Goal: Task Accomplishment & Management: Complete application form

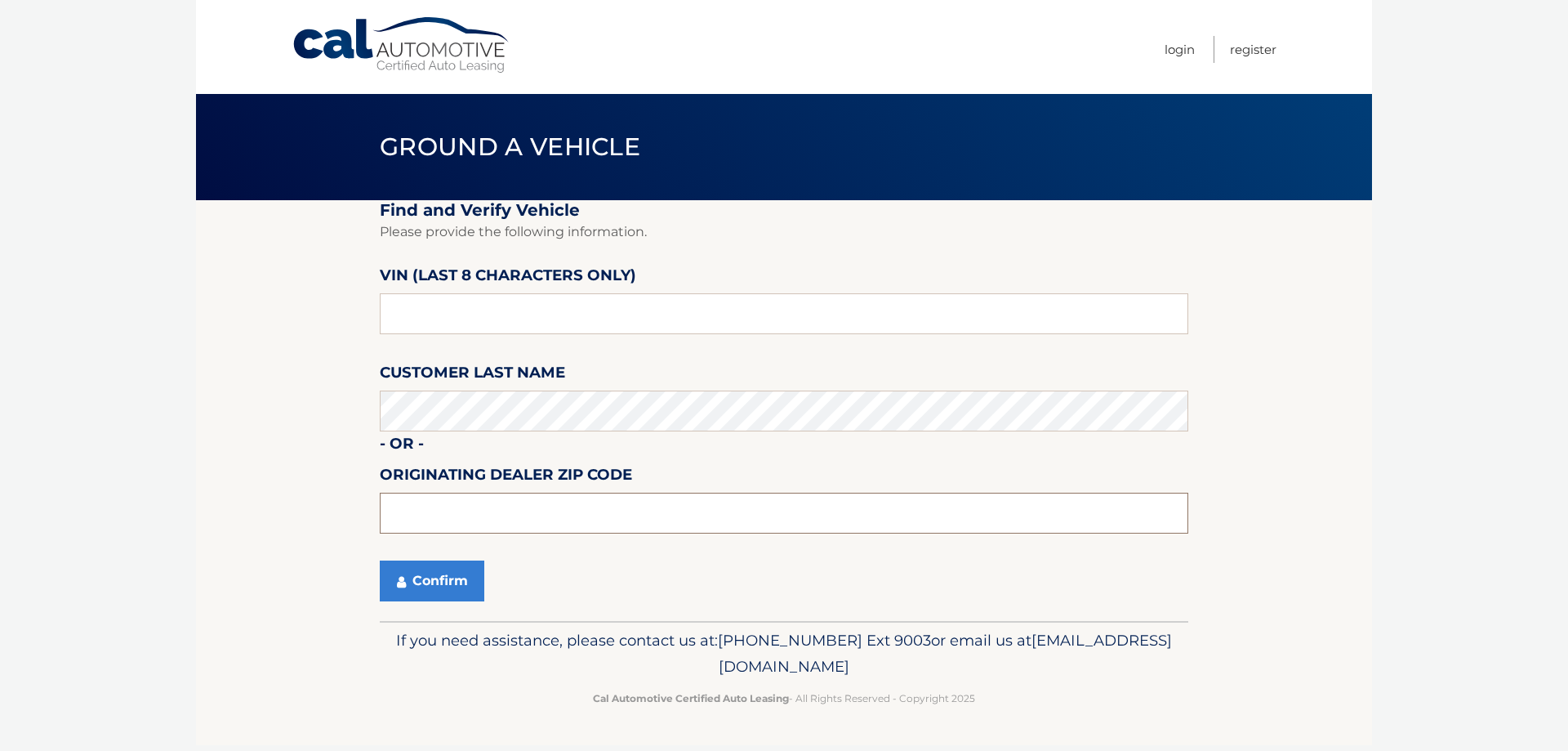
click at [484, 513] on input "text" at bounding box center [784, 513] width 808 height 41
click at [778, 564] on div "Confirm" at bounding box center [784, 580] width 808 height 41
click at [597, 511] on input "text" at bounding box center [784, 513] width 808 height 41
type input "11580"
click at [525, 331] on input "text" at bounding box center [784, 313] width 808 height 41
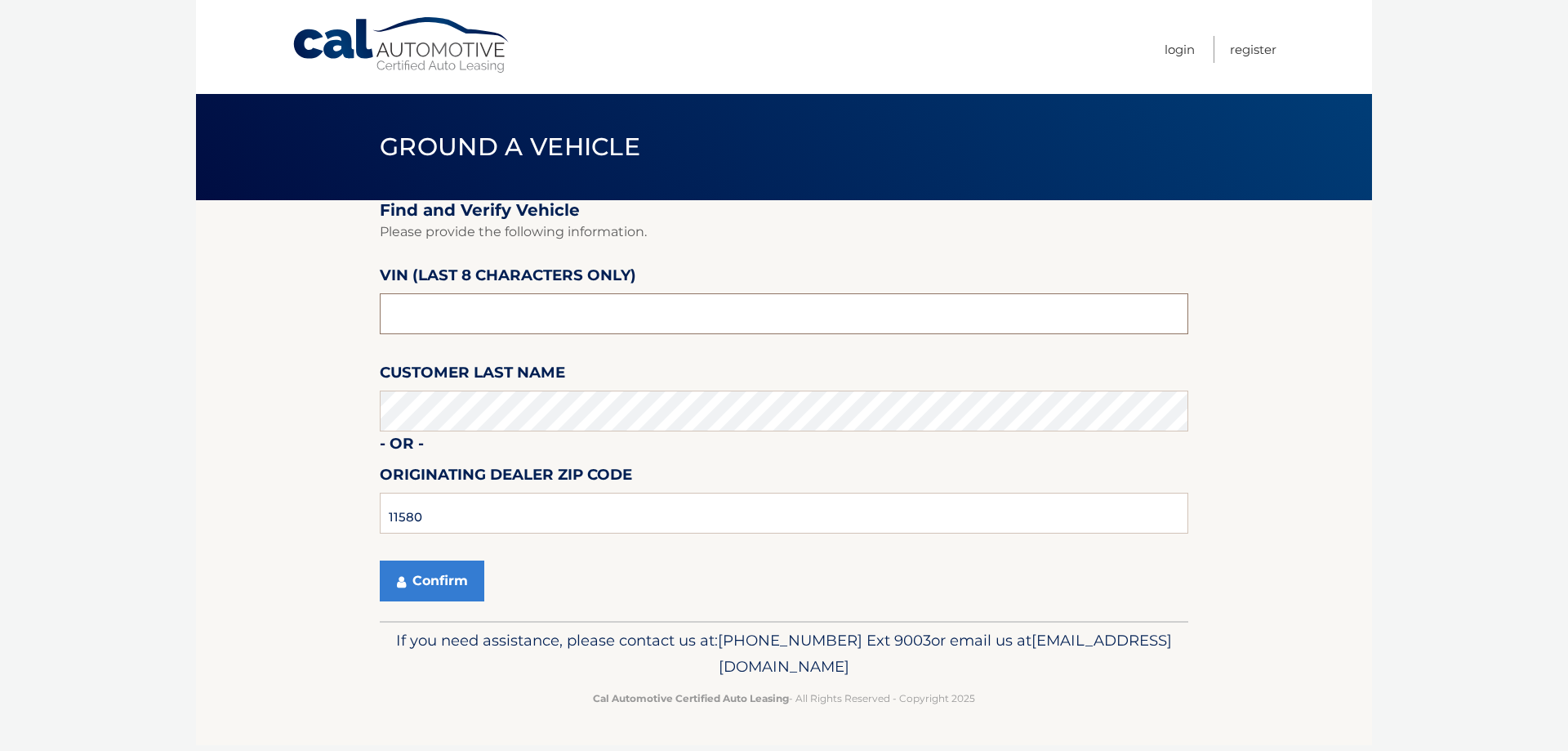
drag, startPoint x: 335, startPoint y: 280, endPoint x: 84, endPoint y: 231, distance: 255.7
click at [87, 232] on body "Cal Automotive Menu Login Register Ground a Vehicle" at bounding box center [784, 375] width 1568 height 751
drag, startPoint x: 466, startPoint y: 325, endPoint x: 277, endPoint y: 302, distance: 190.4
click at [288, 305] on section "Find and Verify Vehicle Please provide the following information. VIN (last 8 c…" at bounding box center [784, 411] width 1176 height 421
type input "NH655572"
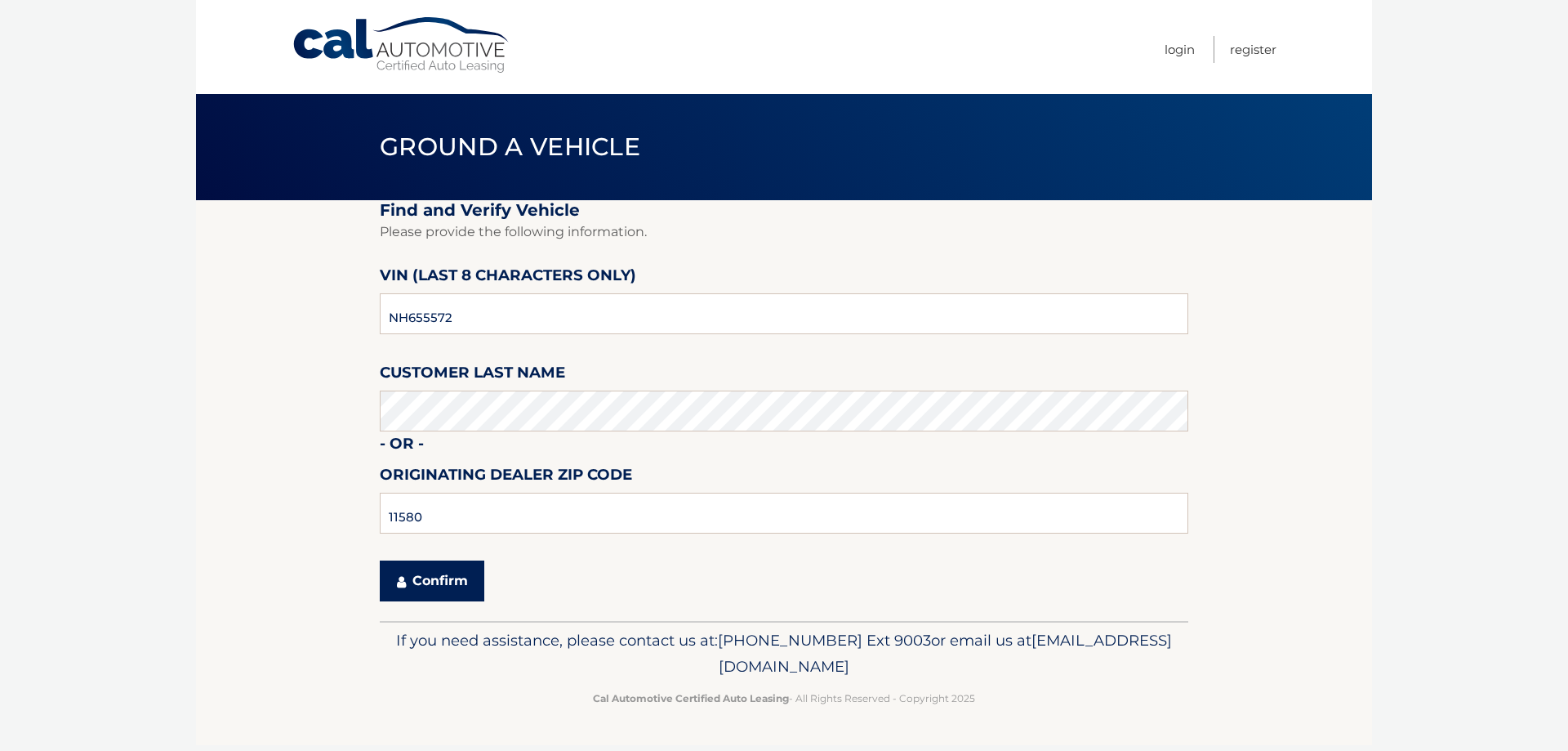
click at [439, 585] on button "Confirm" at bounding box center [431, 580] width 104 height 41
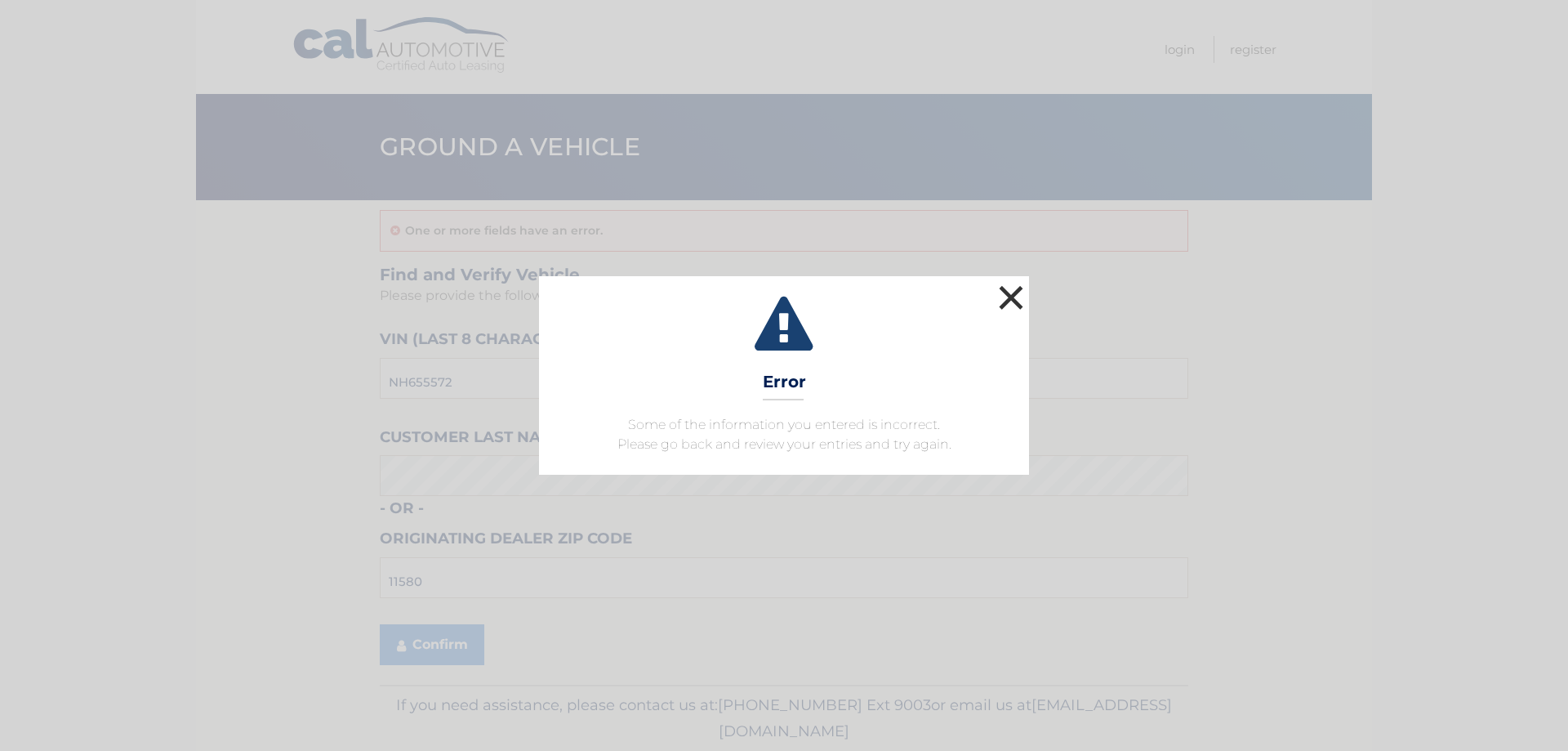
click at [1004, 288] on button "×" at bounding box center [1011, 297] width 33 height 33
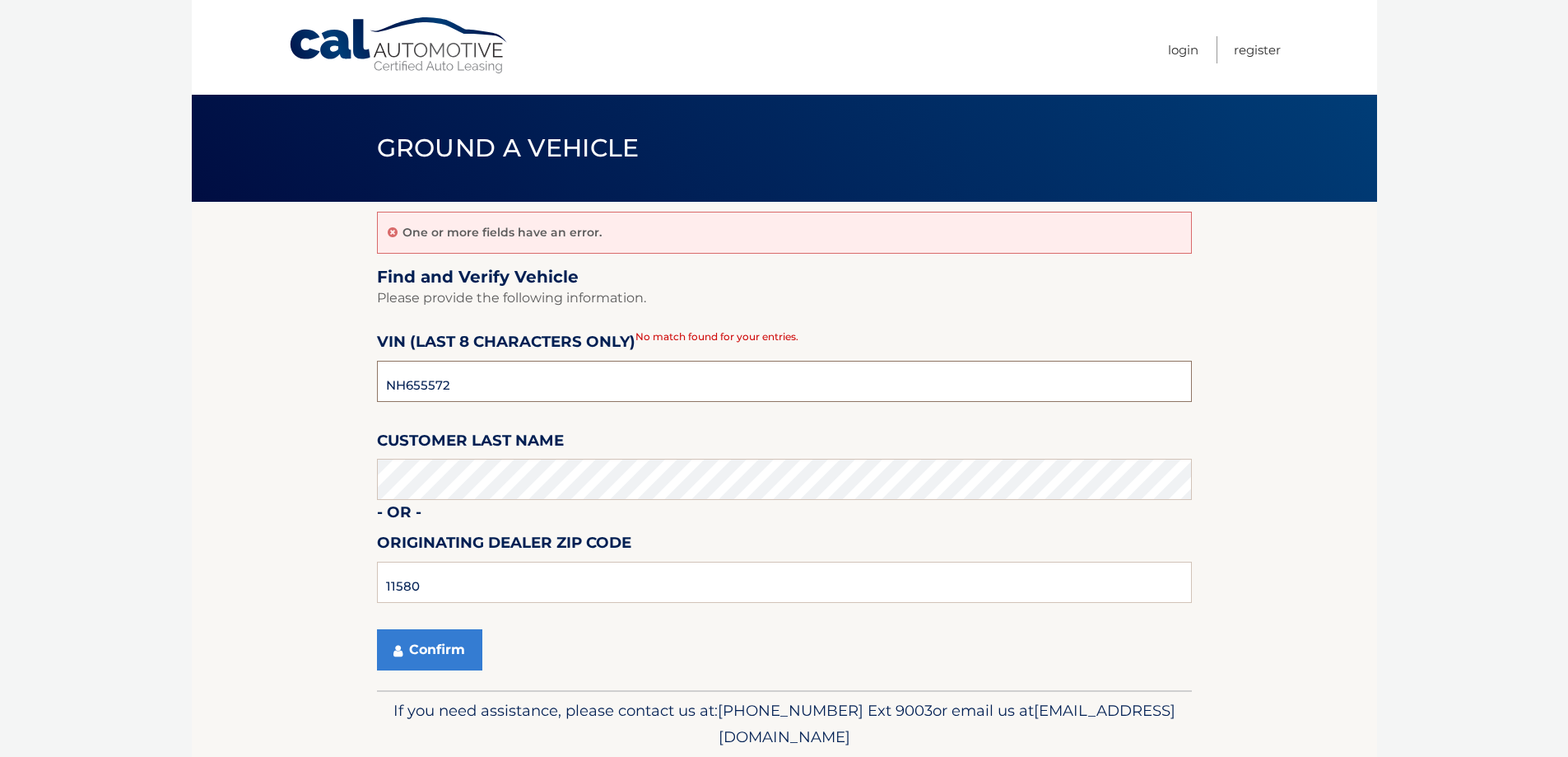
drag, startPoint x: 504, startPoint y: 385, endPoint x: 90, endPoint y: 362, distance: 414.6
click at [90, 362] on body "Cal Automotive Menu Login Register Ground a Vehicle" at bounding box center [784, 378] width 1568 height 757
click at [565, 373] on input "NH655572" at bounding box center [784, 381] width 814 height 41
click at [528, 385] on input "NH655572" at bounding box center [784, 381] width 814 height 41
drag, startPoint x: 491, startPoint y: 374, endPoint x: 224, endPoint y: 355, distance: 267.7
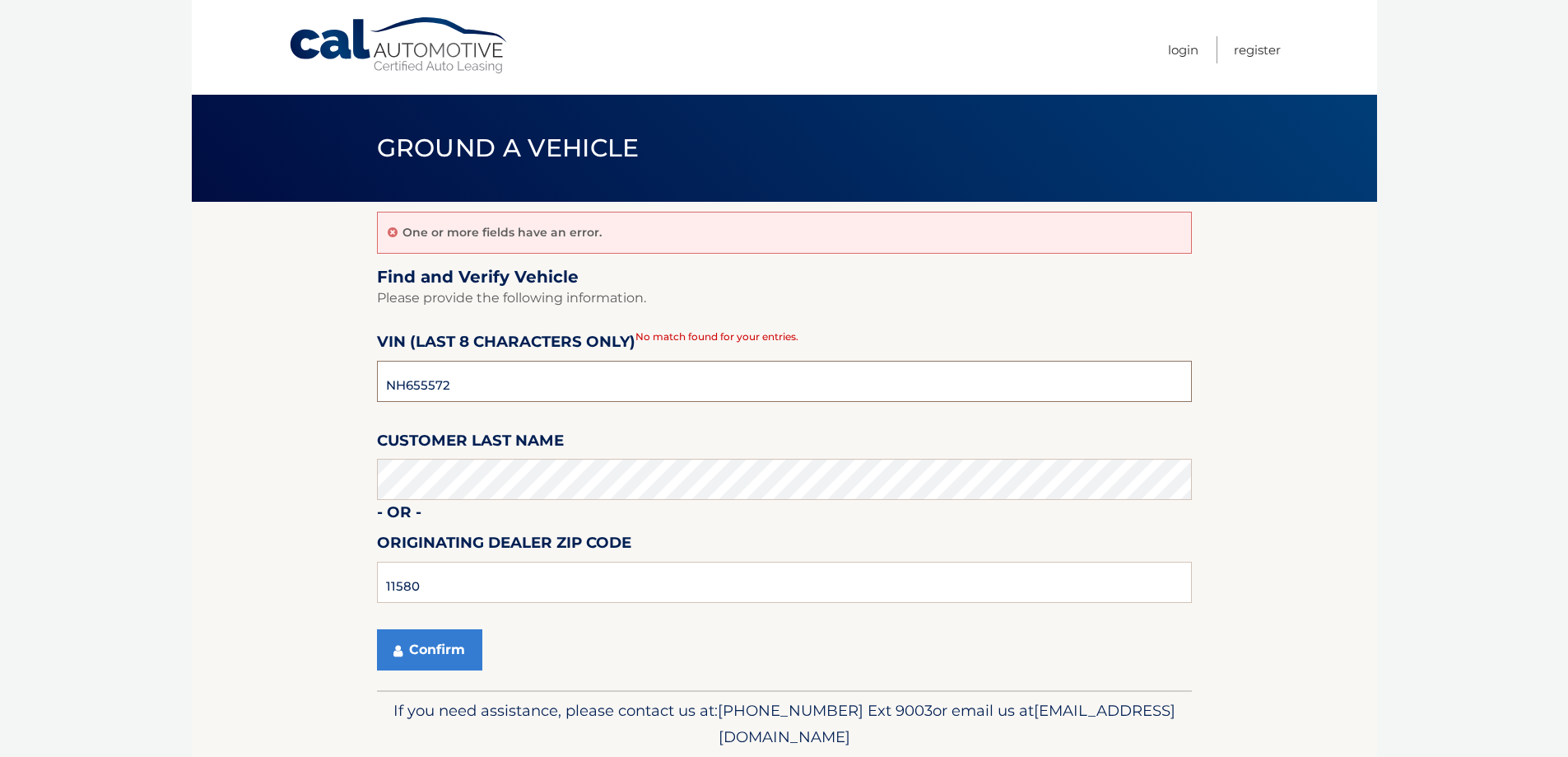
click at [230, 357] on section "One or more fields have an error. Find and Verify Vehicle Please provide the fo…" at bounding box center [784, 446] width 1185 height 488
drag, startPoint x: 473, startPoint y: 391, endPoint x: 265, endPoint y: 368, distance: 209.3
click at [269, 370] on section "One or more fields have an error. Find and Verify Vehicle Please provide the fo…" at bounding box center [784, 446] width 1185 height 488
click at [448, 377] on input "text" at bounding box center [784, 381] width 814 height 41
click at [494, 377] on input "text" at bounding box center [784, 381] width 814 height 41
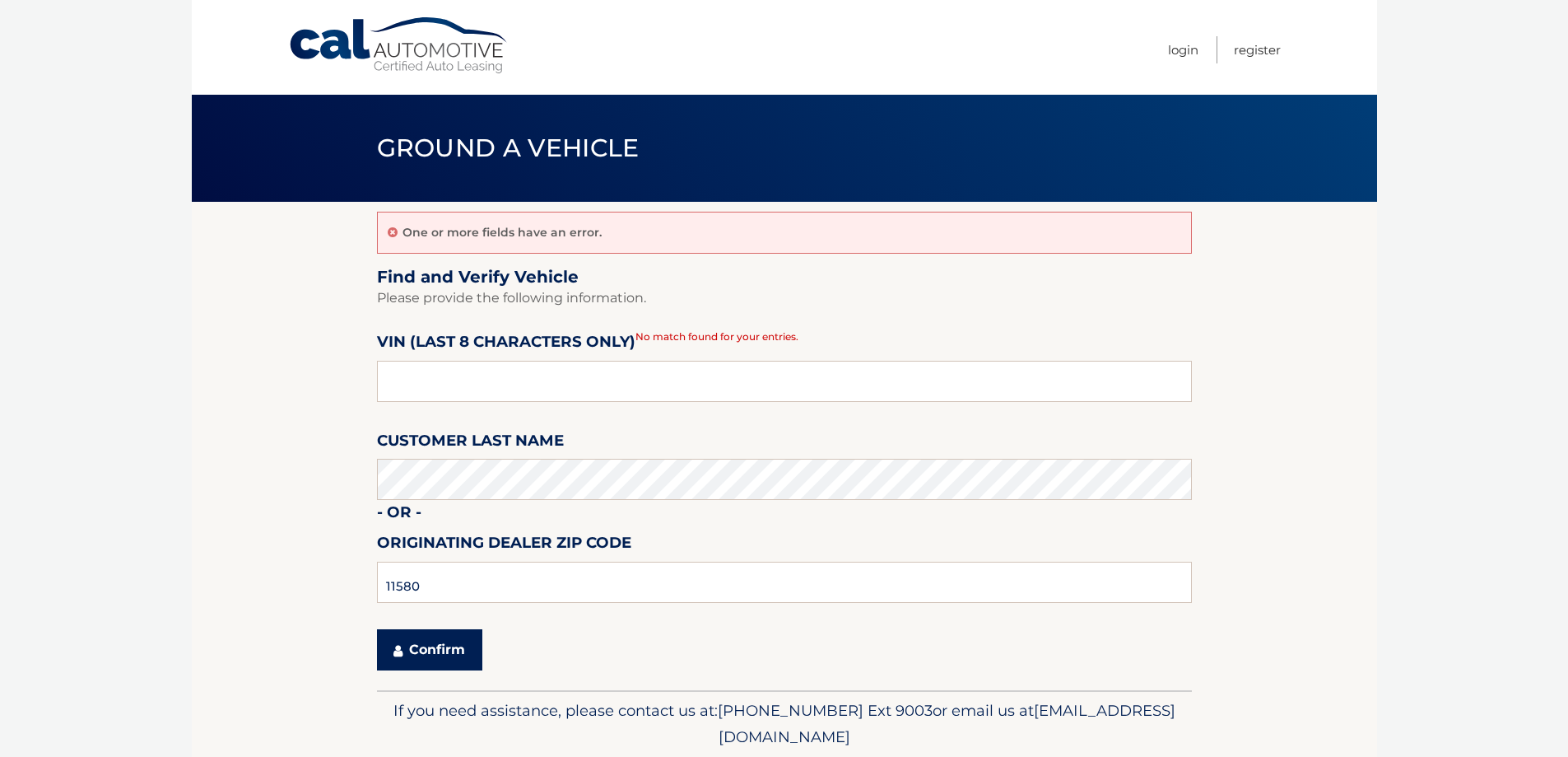
click at [447, 650] on button "Confirm" at bounding box center [429, 649] width 105 height 41
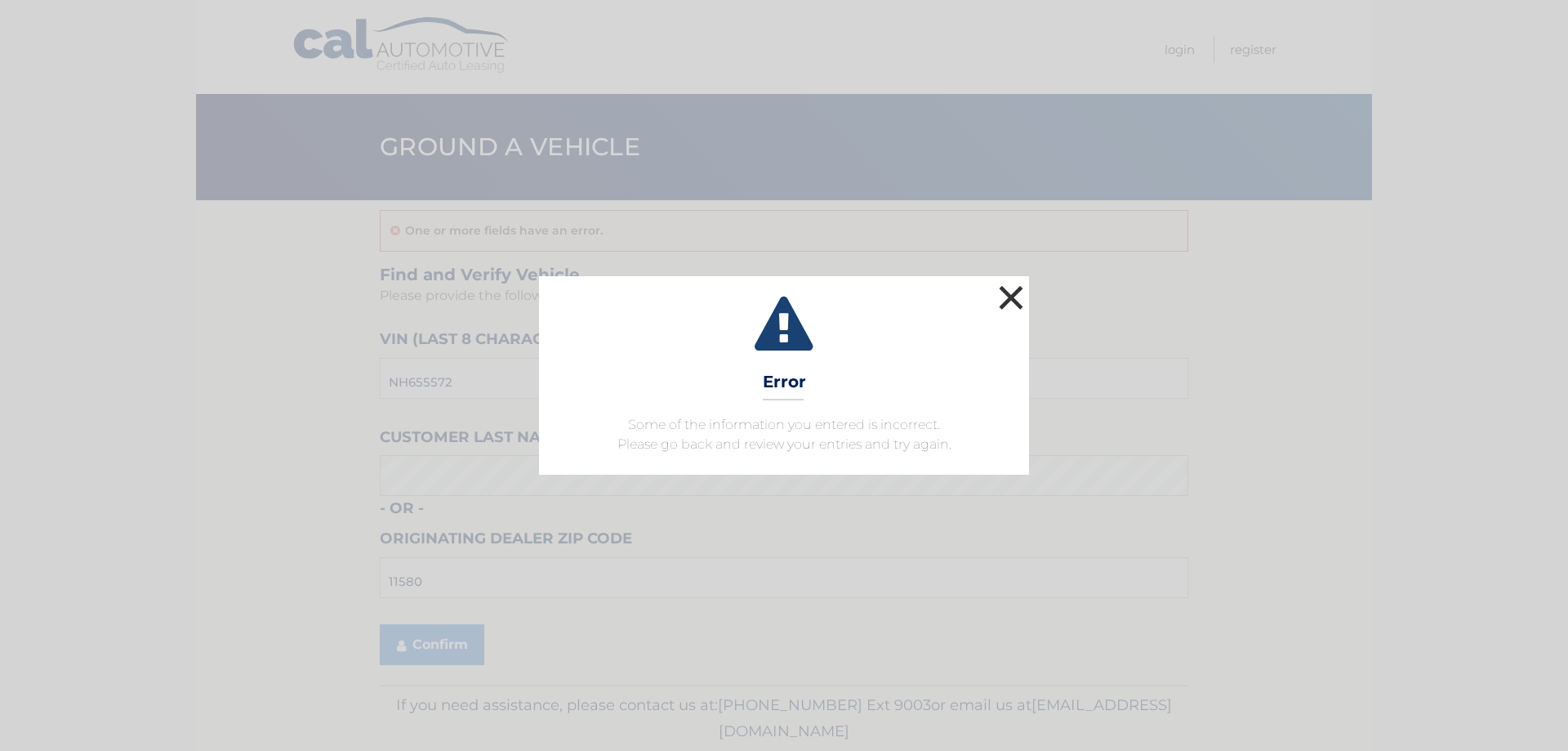
click at [1016, 292] on button "×" at bounding box center [1011, 297] width 33 height 33
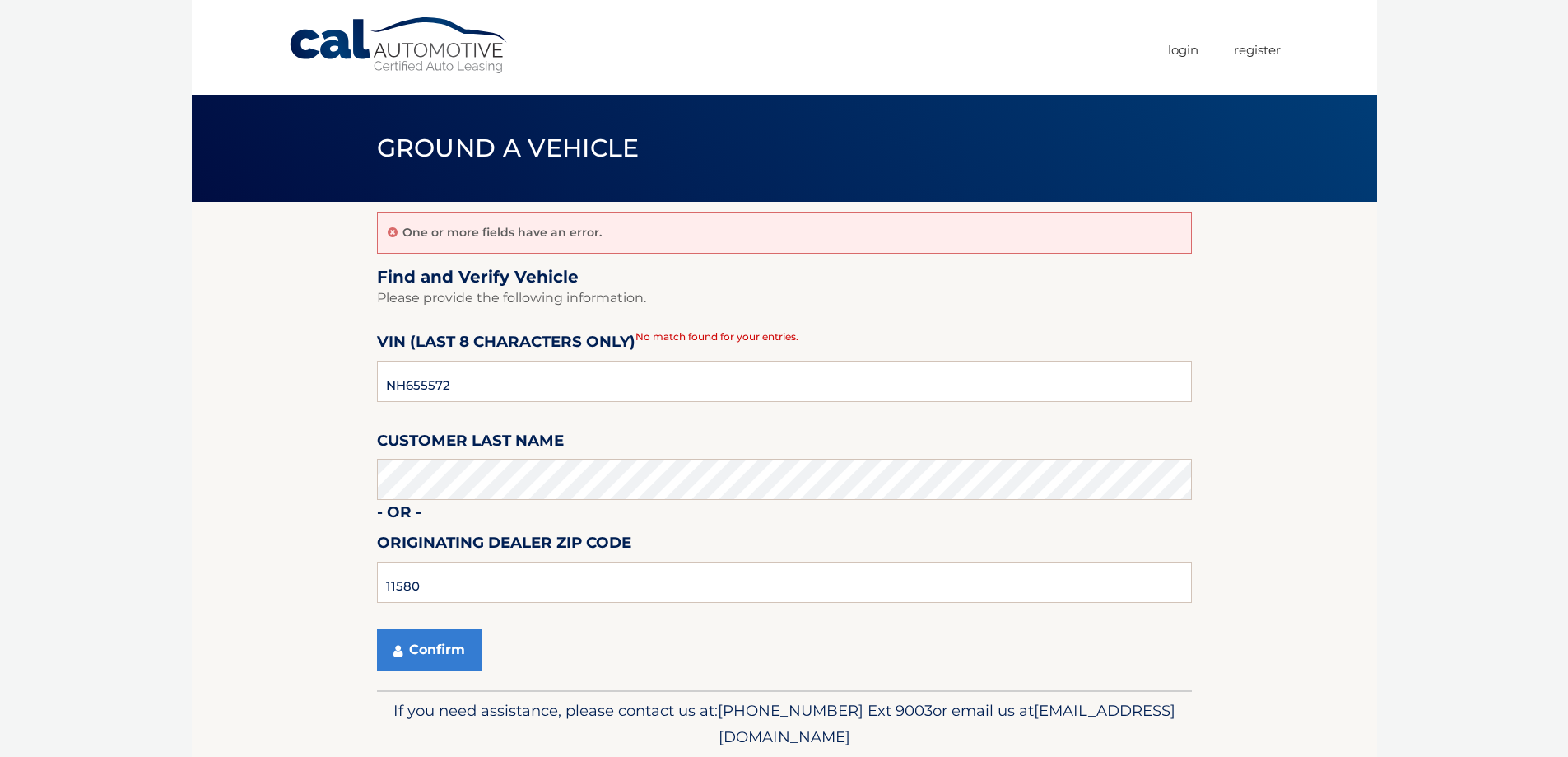
scroll to position [58, 0]
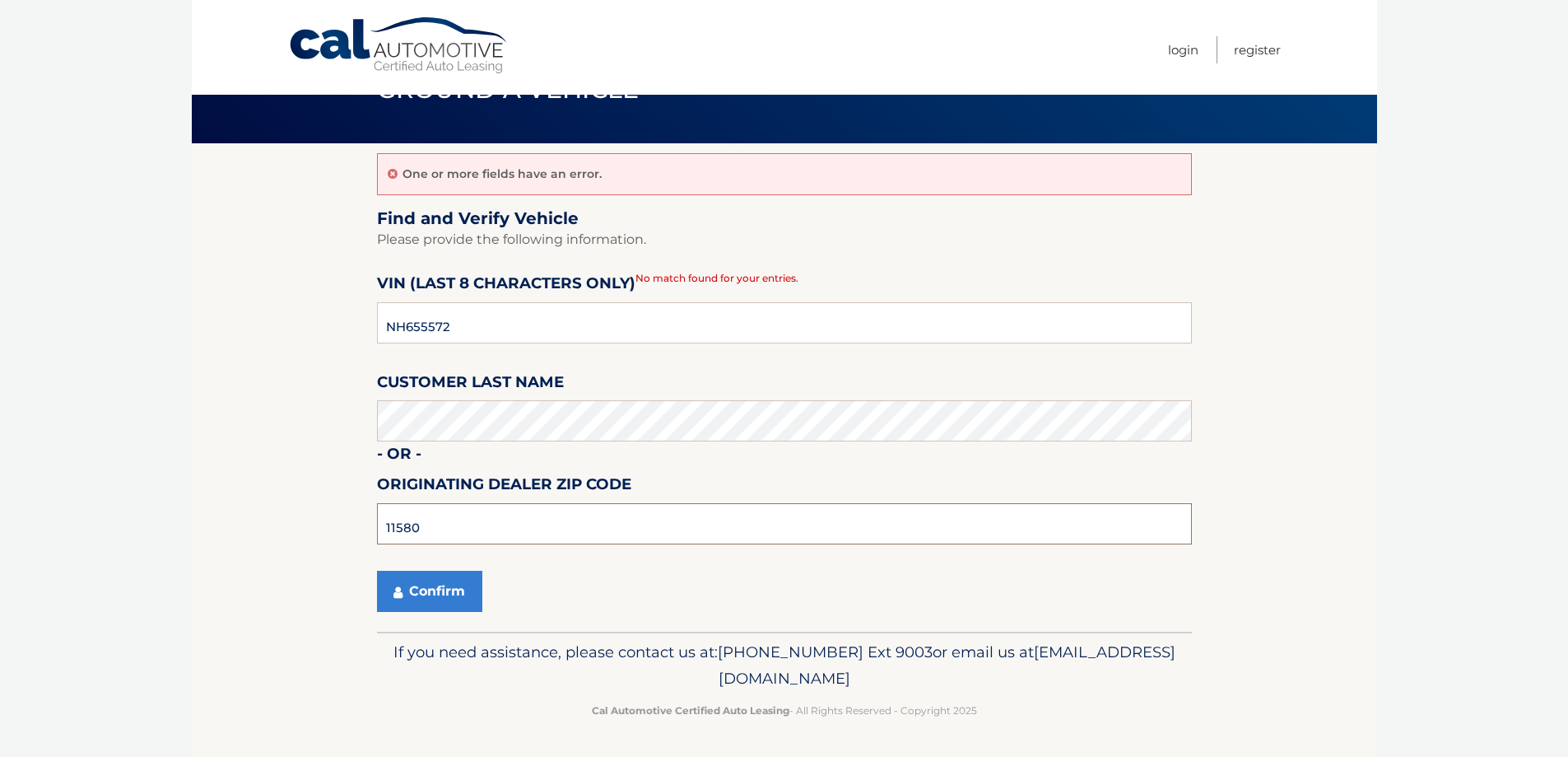
drag, startPoint x: 507, startPoint y: 538, endPoint x: 272, endPoint y: 525, distance: 235.4
click at [272, 525] on section "One or more fields have an error. Find and Verify Vehicle Please provide the fo…" at bounding box center [784, 387] width 1185 height 488
click at [448, 530] on input "11580" at bounding box center [784, 523] width 814 height 41
click at [455, 526] on input "11580" at bounding box center [784, 523] width 814 height 41
click at [460, 528] on input "11580" at bounding box center [784, 523] width 814 height 41
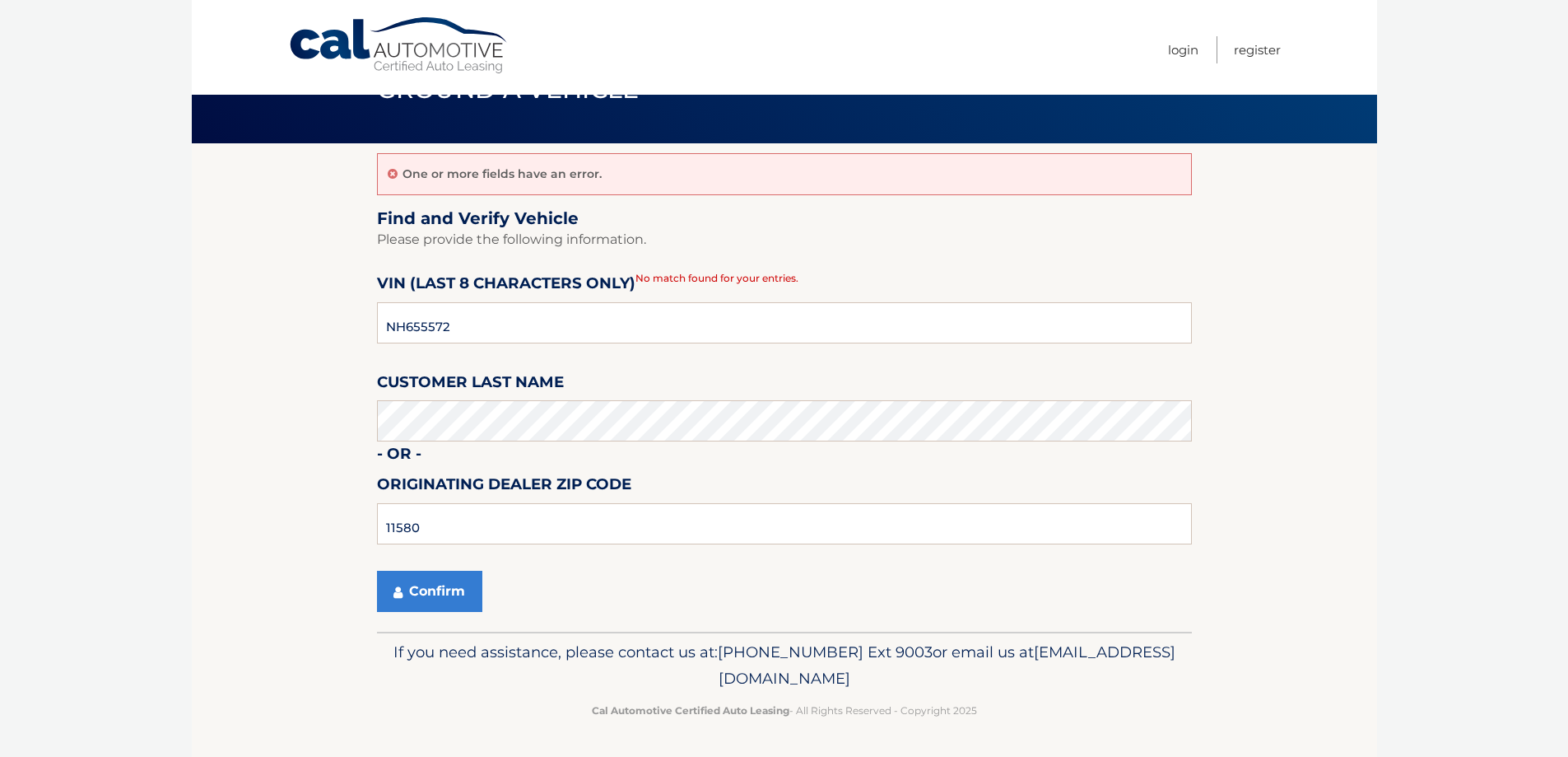
click at [877, 600] on div "Confirm" at bounding box center [784, 591] width 814 height 41
drag, startPoint x: 424, startPoint y: 534, endPoint x: 318, endPoint y: 520, distance: 106.9
click at [338, 521] on section "One or more fields have an error. Find and Verify Vehicle Please provide the fo…" at bounding box center [784, 387] width 1185 height 488
click at [470, 585] on button "Confirm" at bounding box center [429, 591] width 105 height 41
drag, startPoint x: 420, startPoint y: 535, endPoint x: 324, endPoint y: 535, distance: 96.0
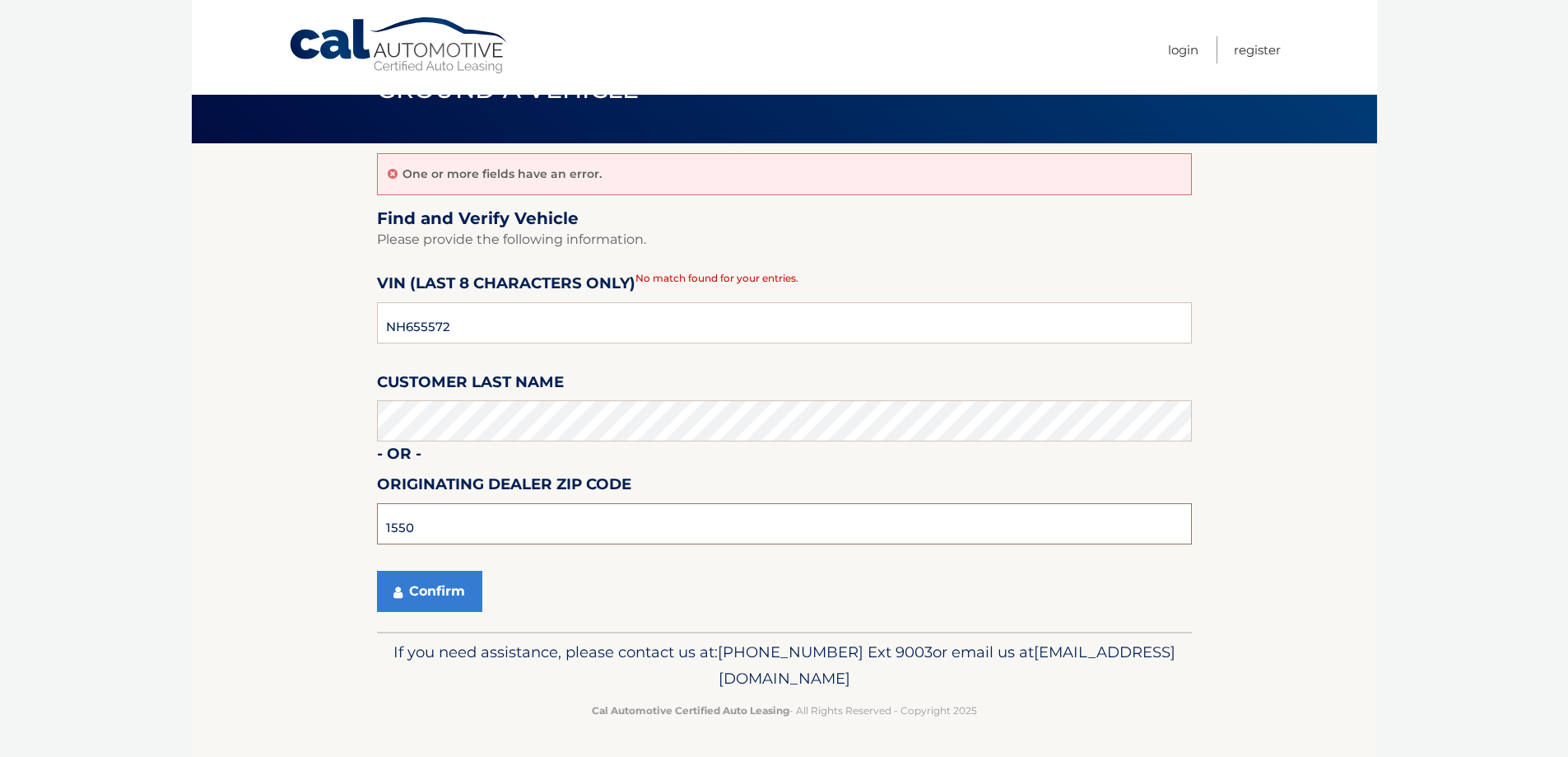
click at [325, 535] on section "One or more fields have an error. Find and Verify Vehicle Please provide the fo…" at bounding box center [784, 387] width 1185 height 488
type input "11550"
click at [403, 608] on button "Confirm" at bounding box center [429, 591] width 105 height 41
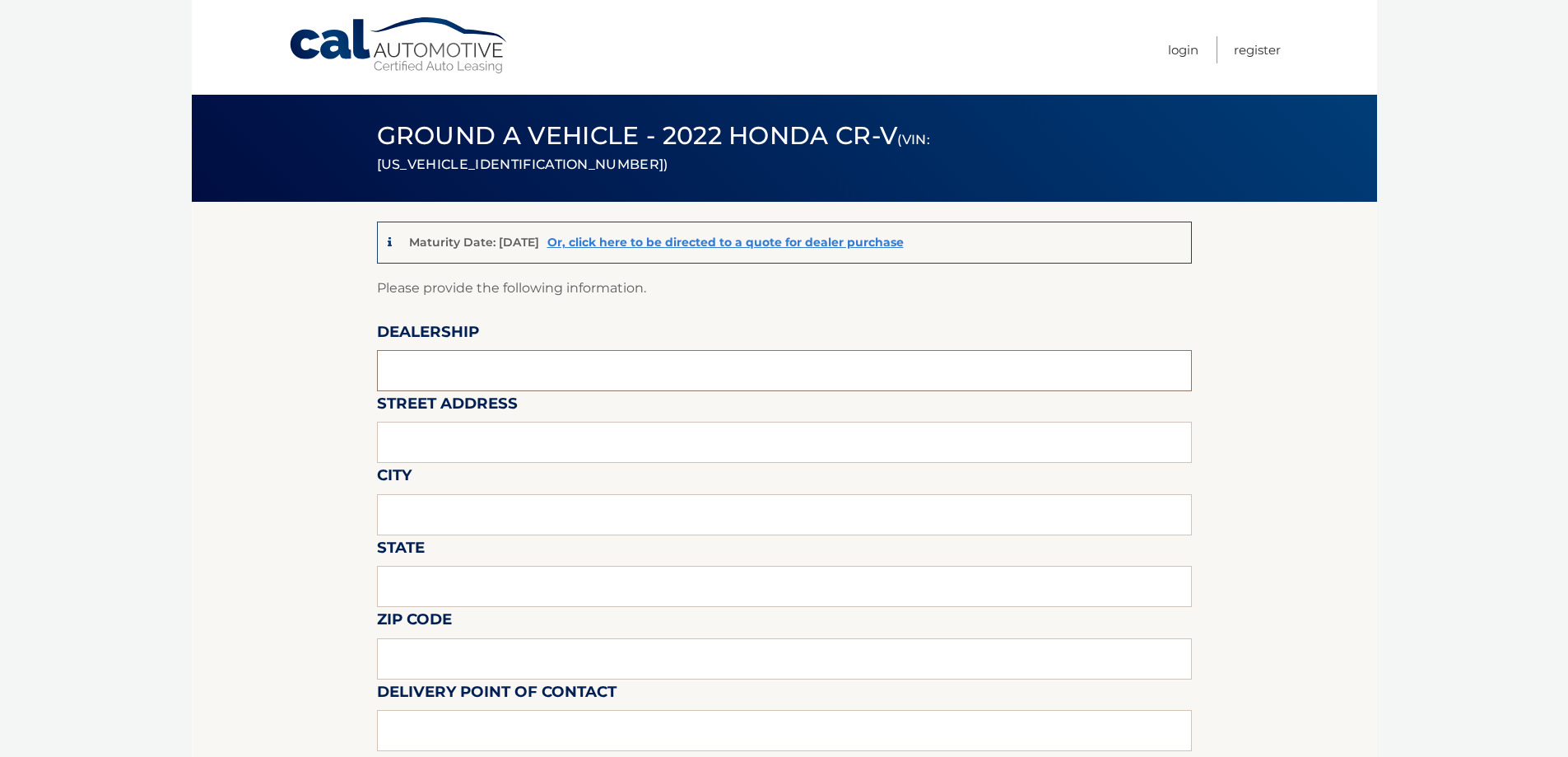
click at [536, 371] on input "text" at bounding box center [784, 370] width 814 height 41
type input "g"
type input "GREGORIS MOTORS"
type input "555 WEST MERRICK RD"
type input "VALLEY STREAM"
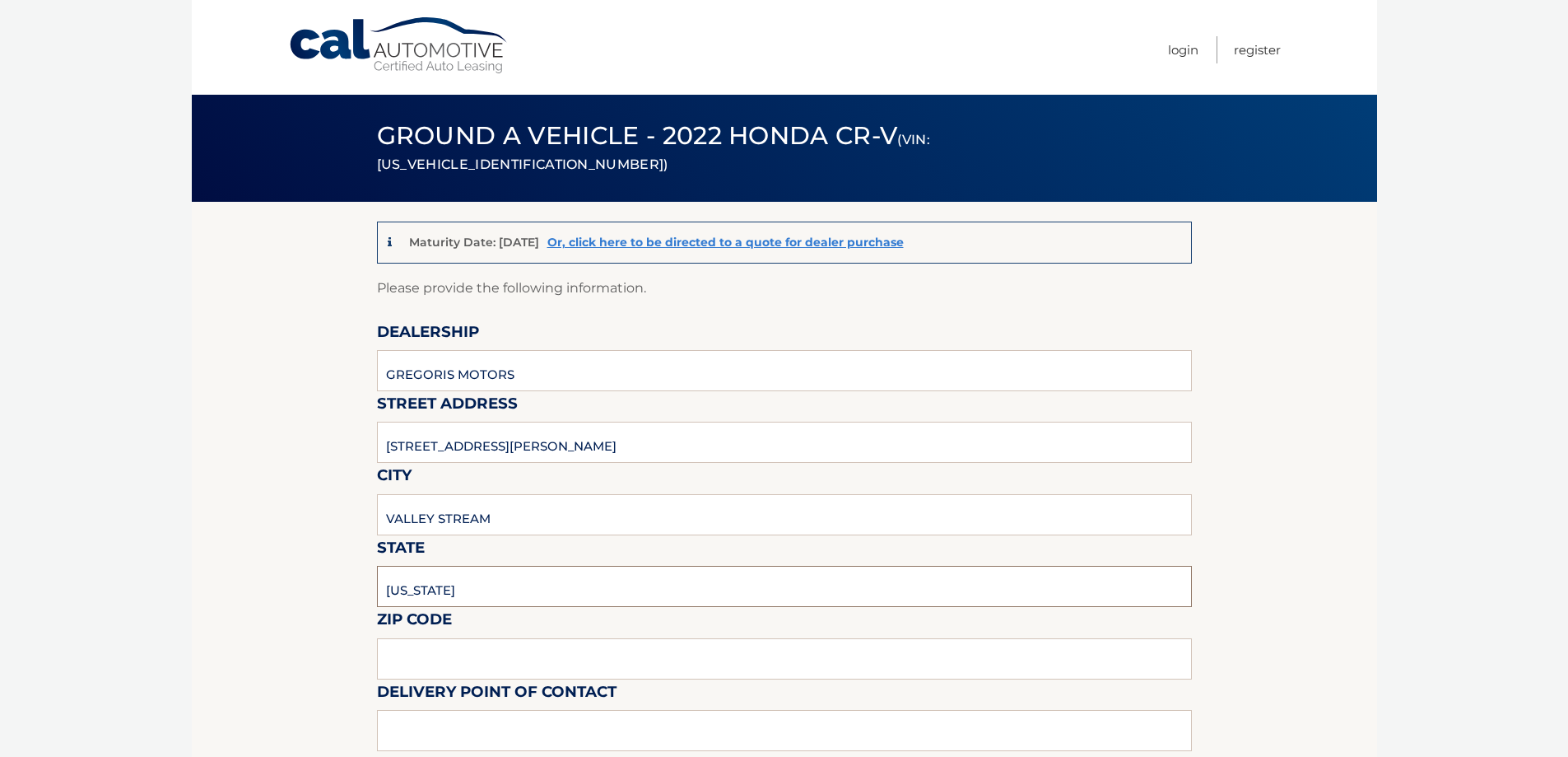
type input "NEW YORK"
type input "11580"
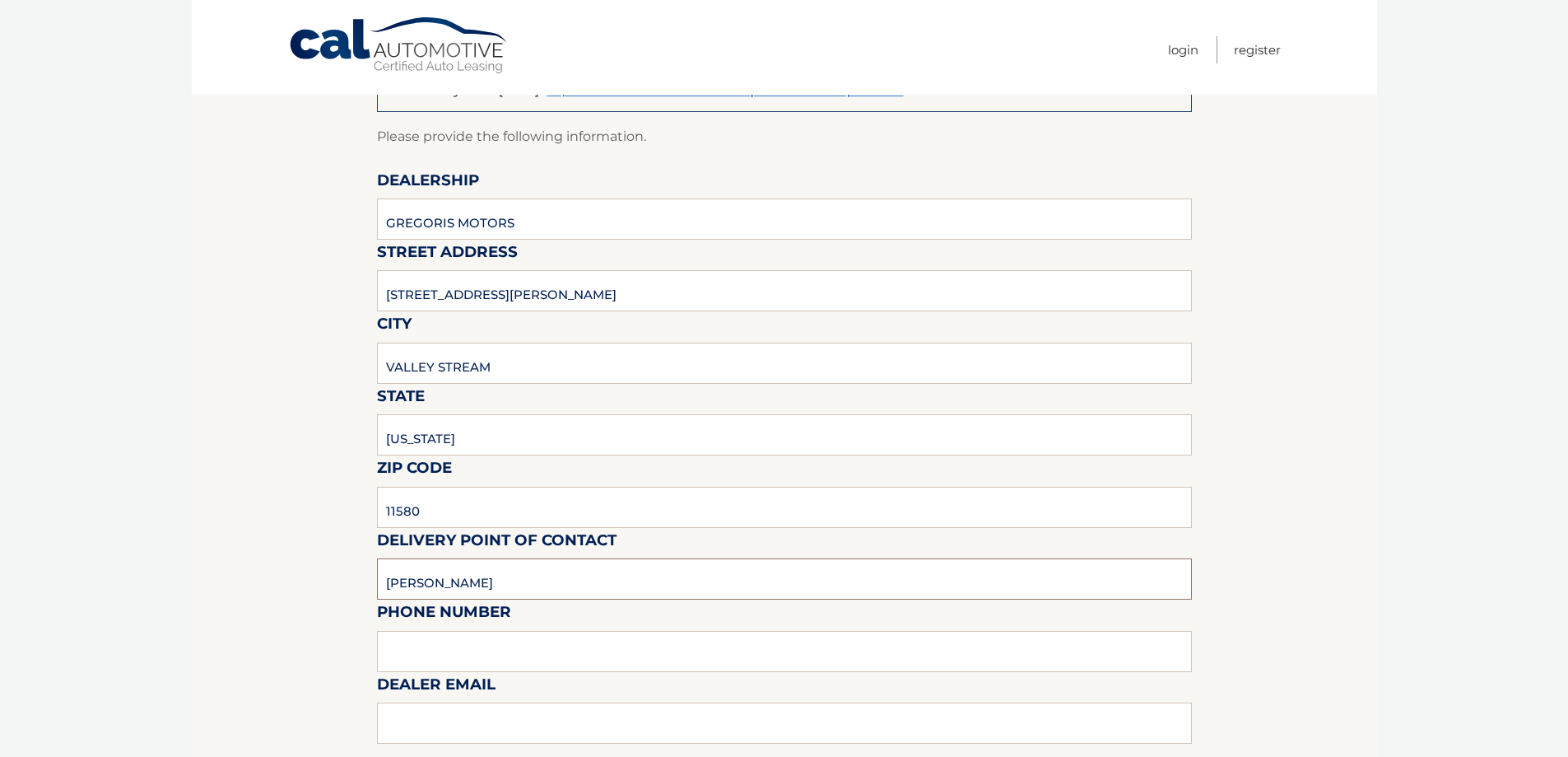
scroll to position [329, 0]
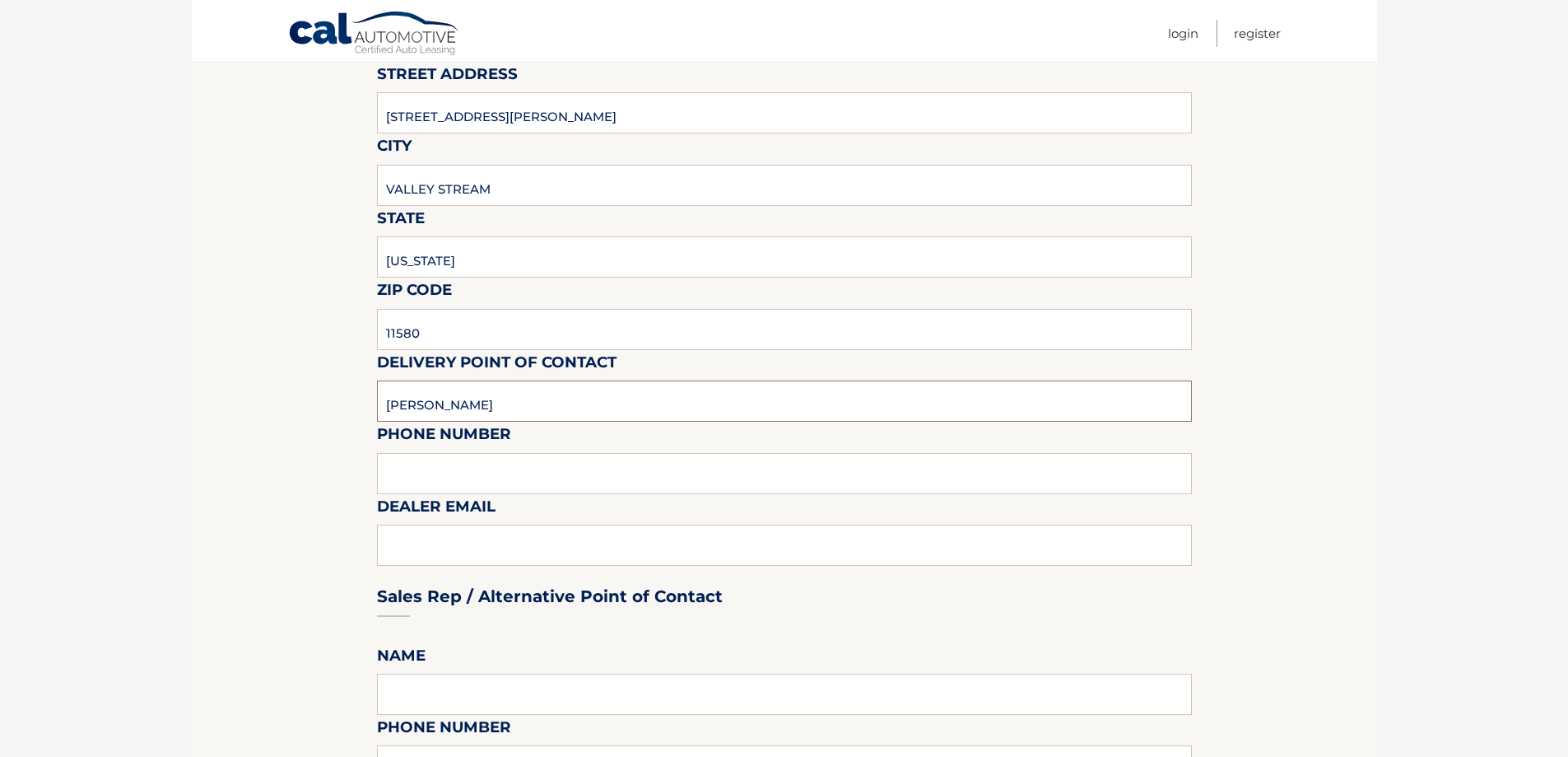
type input "JOHN"
click at [548, 478] on input "text" at bounding box center [784, 473] width 814 height 41
type input "516-825-8700"
click at [548, 402] on input "JOHN" at bounding box center [784, 400] width 814 height 41
type input "JOHN TERRASI"
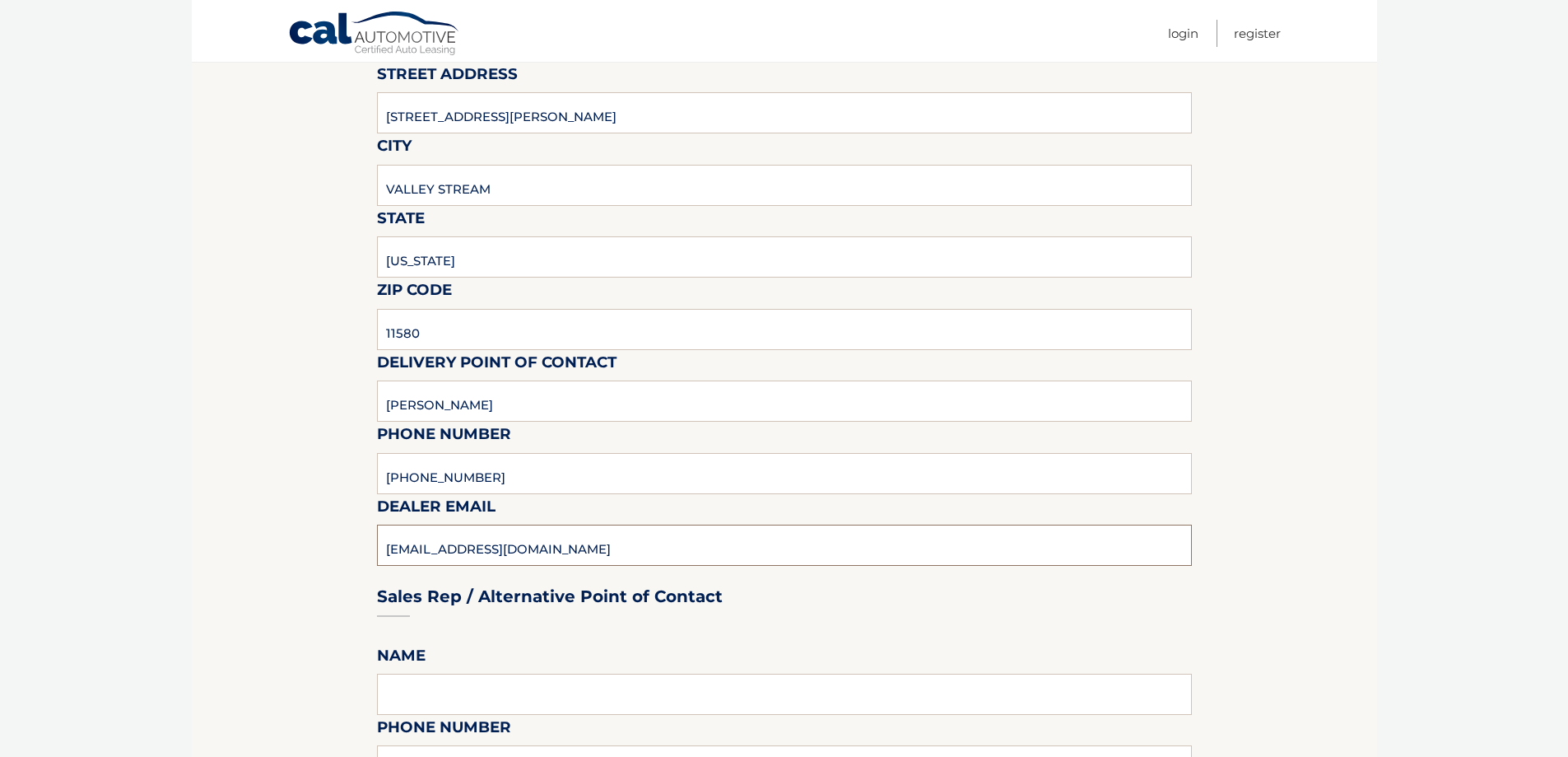
type input "ROSARIOD@GREGORISMOTORS.COM"
type input "ROSARIO D'AMATO"
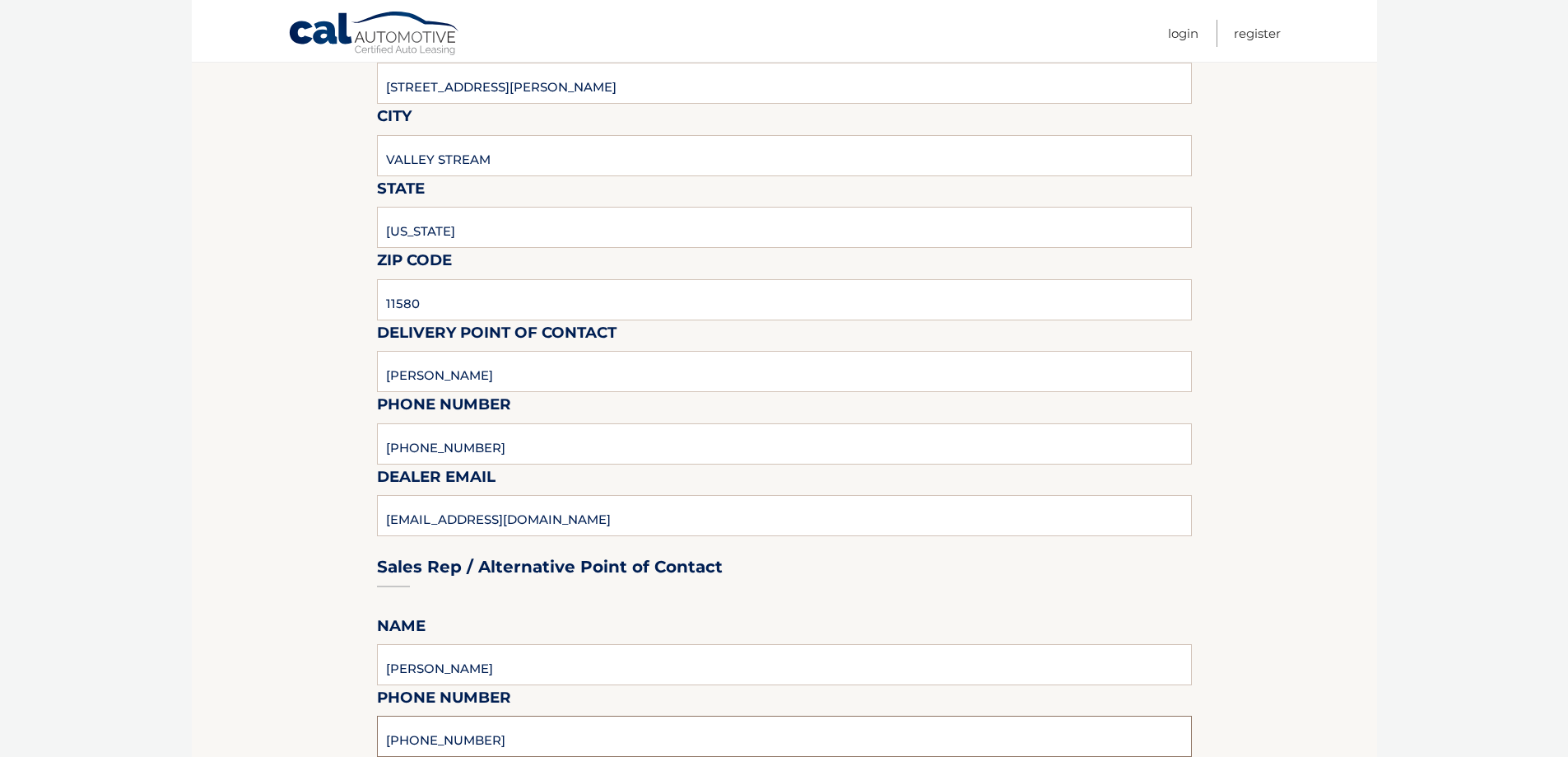
type input "516-825-8700"
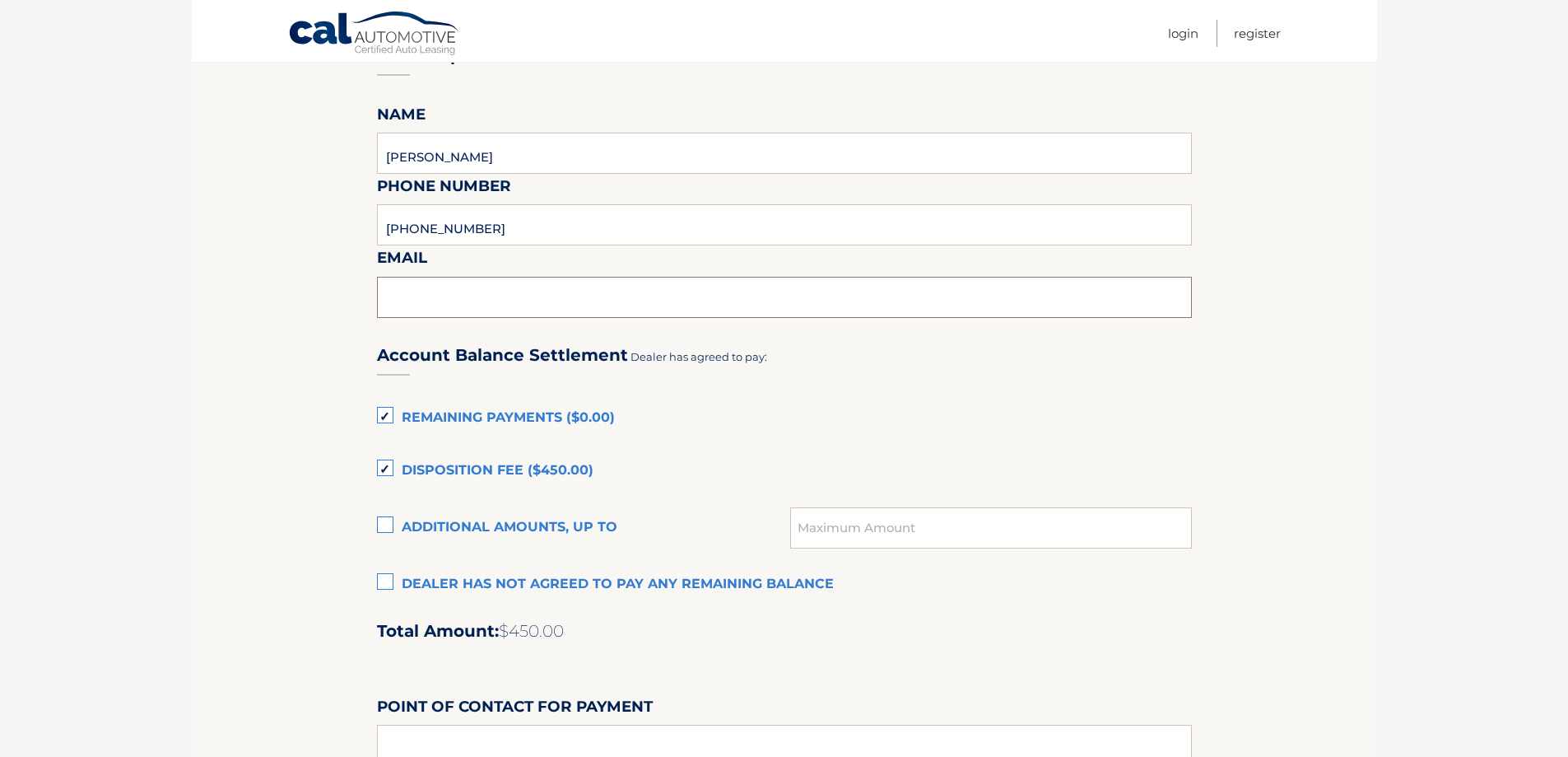
scroll to position [871, 0]
click at [407, 477] on label "Disposition Fee ($450.00)" at bounding box center [784, 470] width 814 height 33
click at [0, 0] on input "Disposition Fee ($450.00)" at bounding box center [0, 0] width 0 height 0
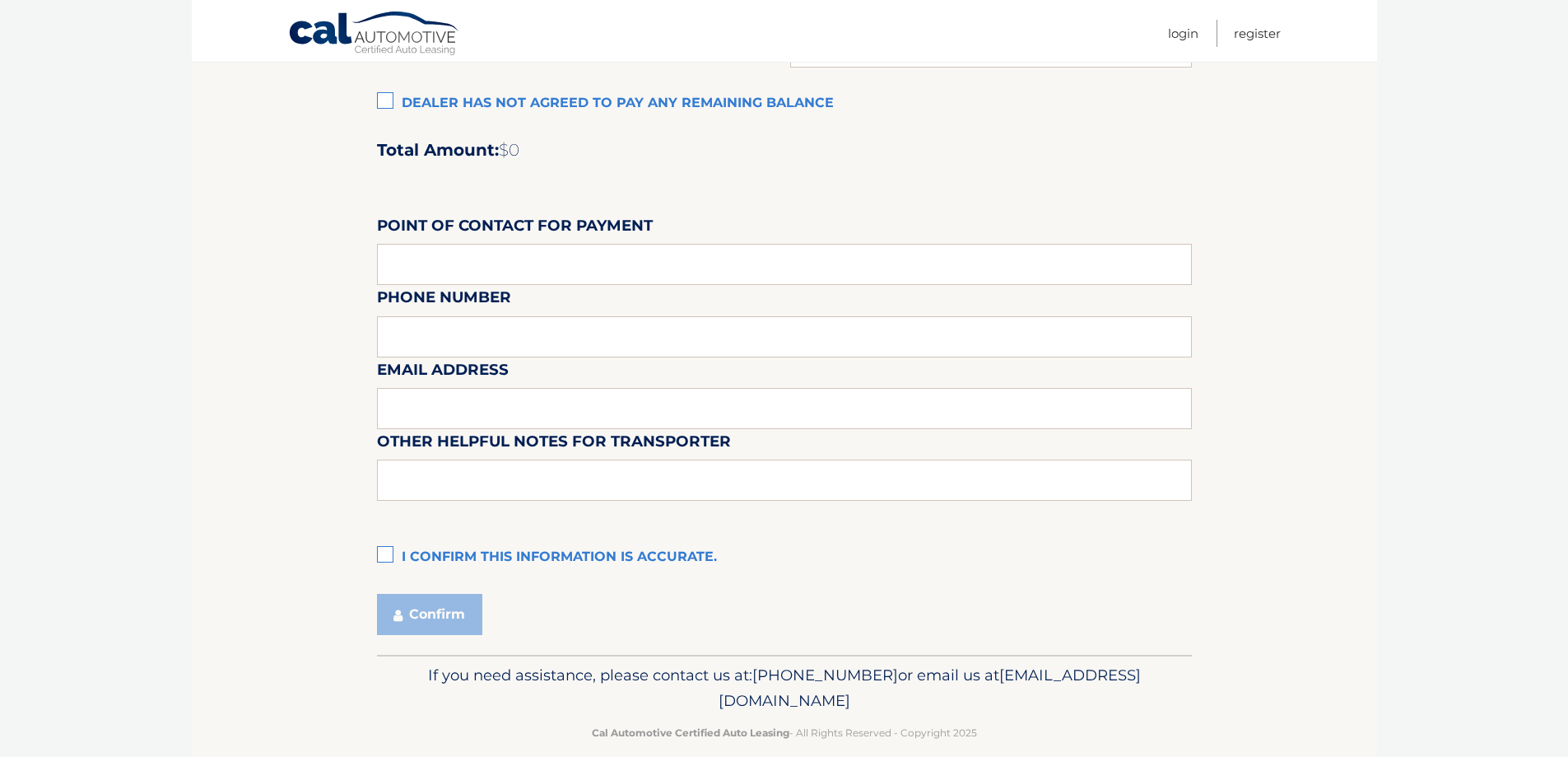
scroll to position [1365, 0]
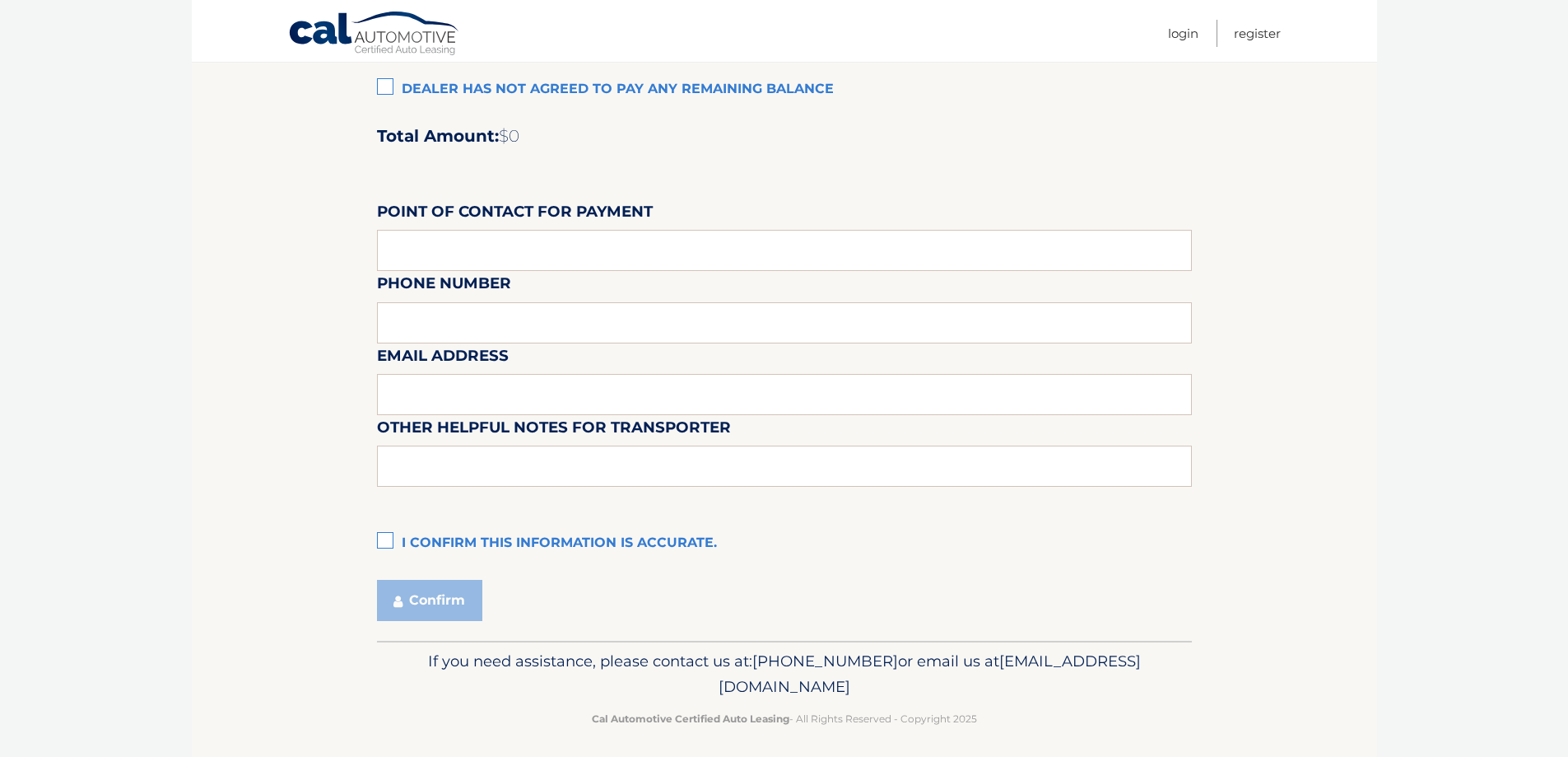
click at [421, 528] on label "I confirm this information is accurate." at bounding box center [784, 543] width 814 height 33
click at [0, 0] on input "I confirm this information is accurate." at bounding box center [0, 0] width 0 height 0
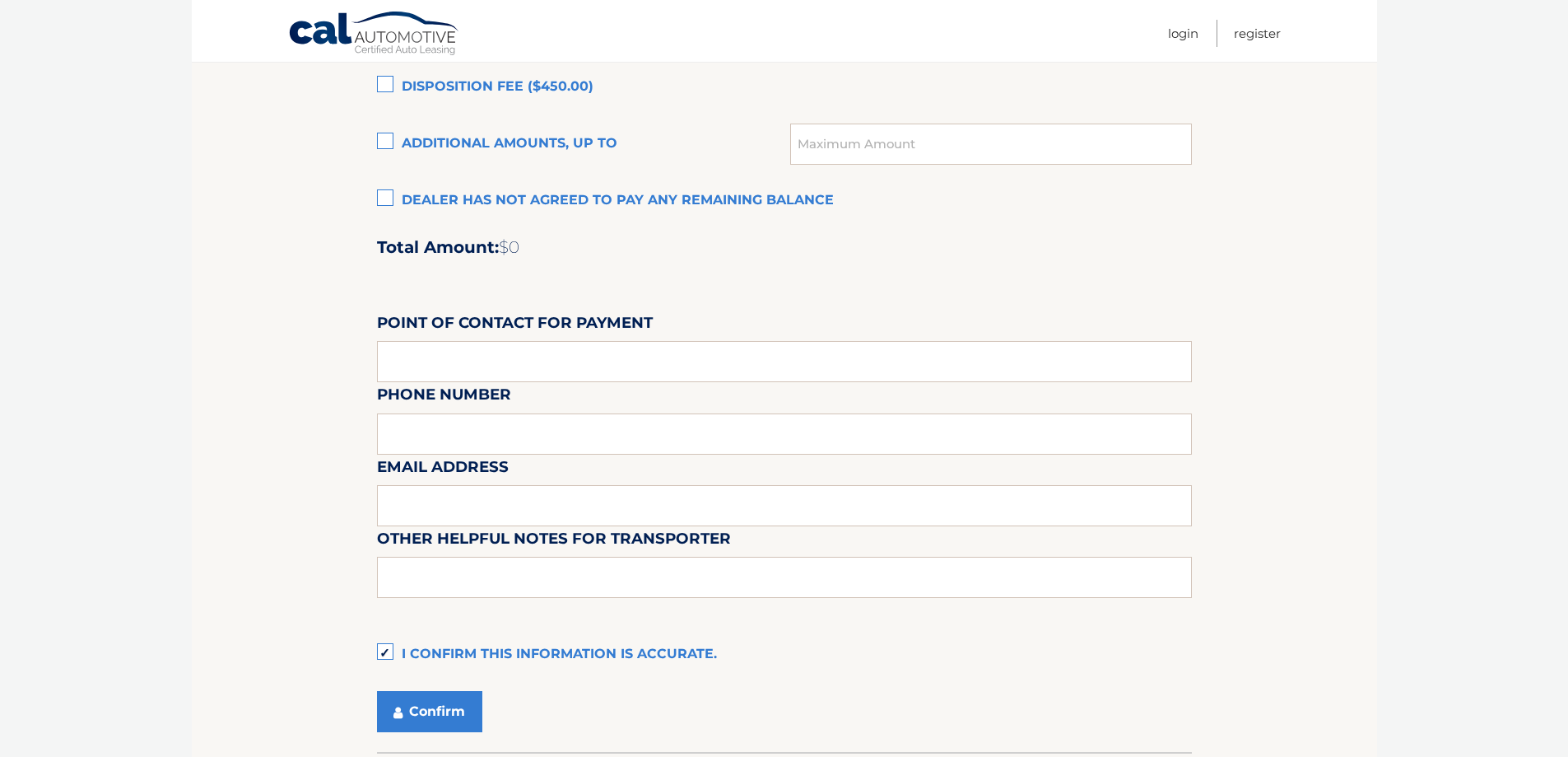
scroll to position [1118, 0]
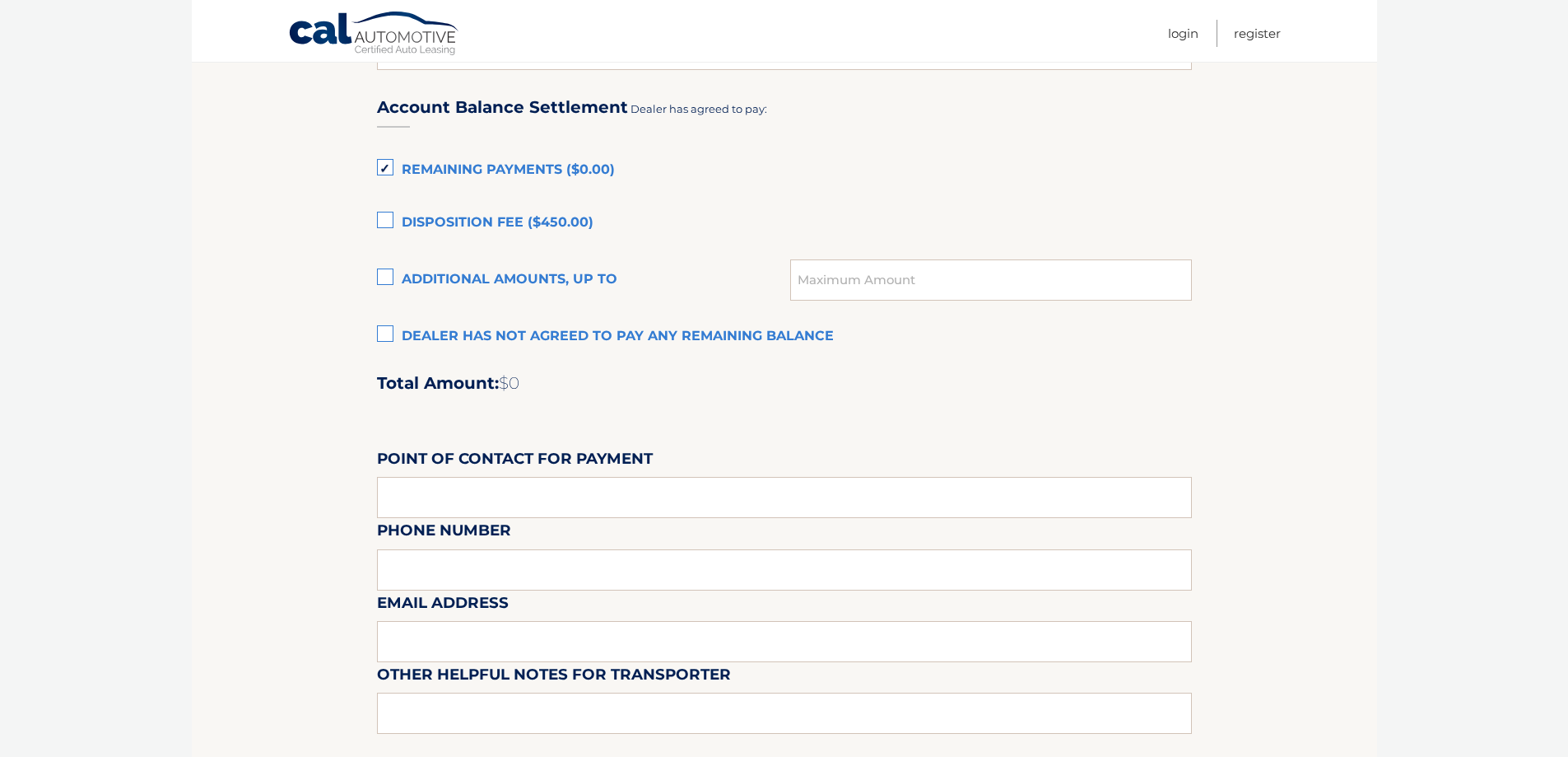
click at [401, 175] on label "Remaining Payments ($0.00)" at bounding box center [784, 170] width 814 height 33
click at [0, 0] on input "Remaining Payments ($0.00)" at bounding box center [0, 0] width 0 height 0
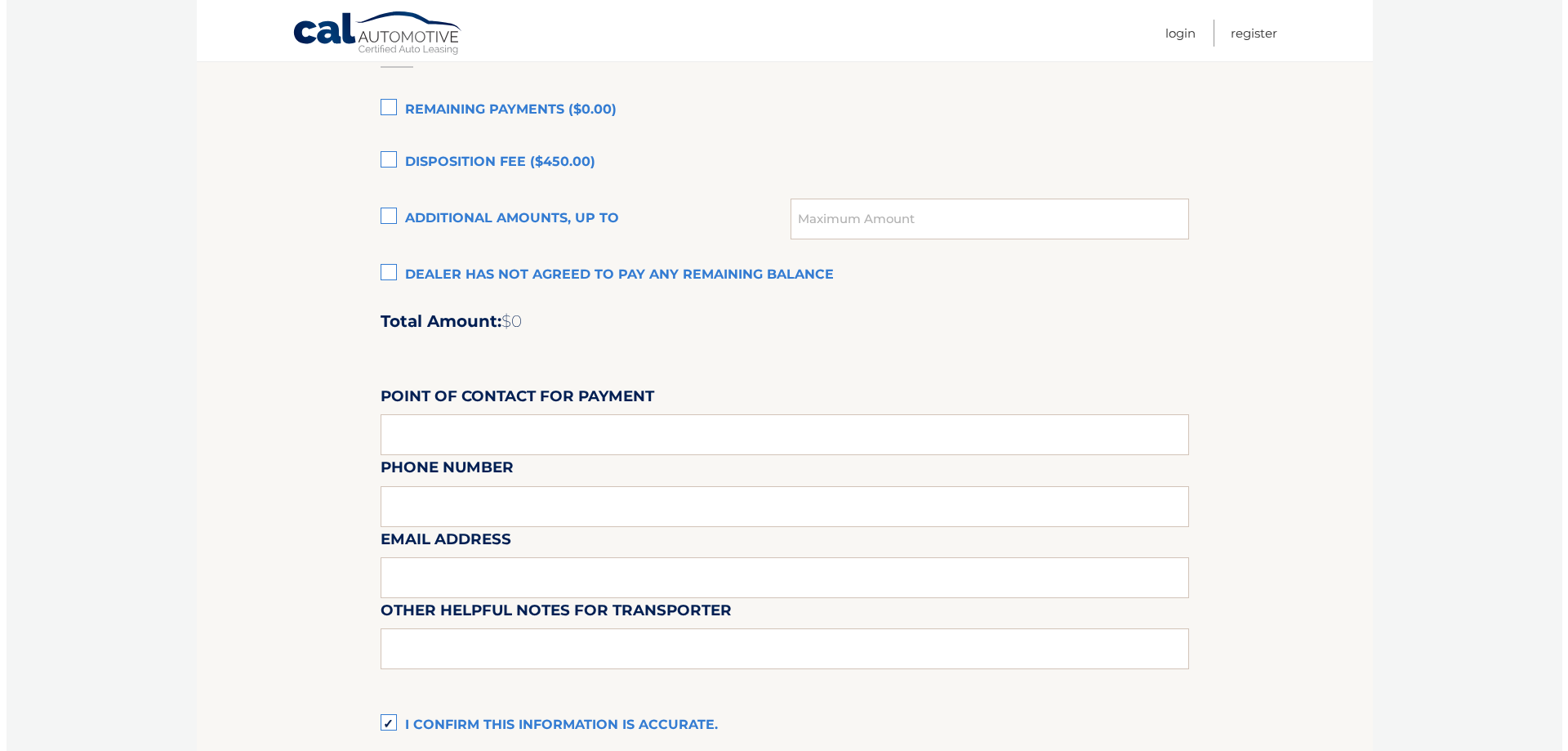
scroll to position [1363, 0]
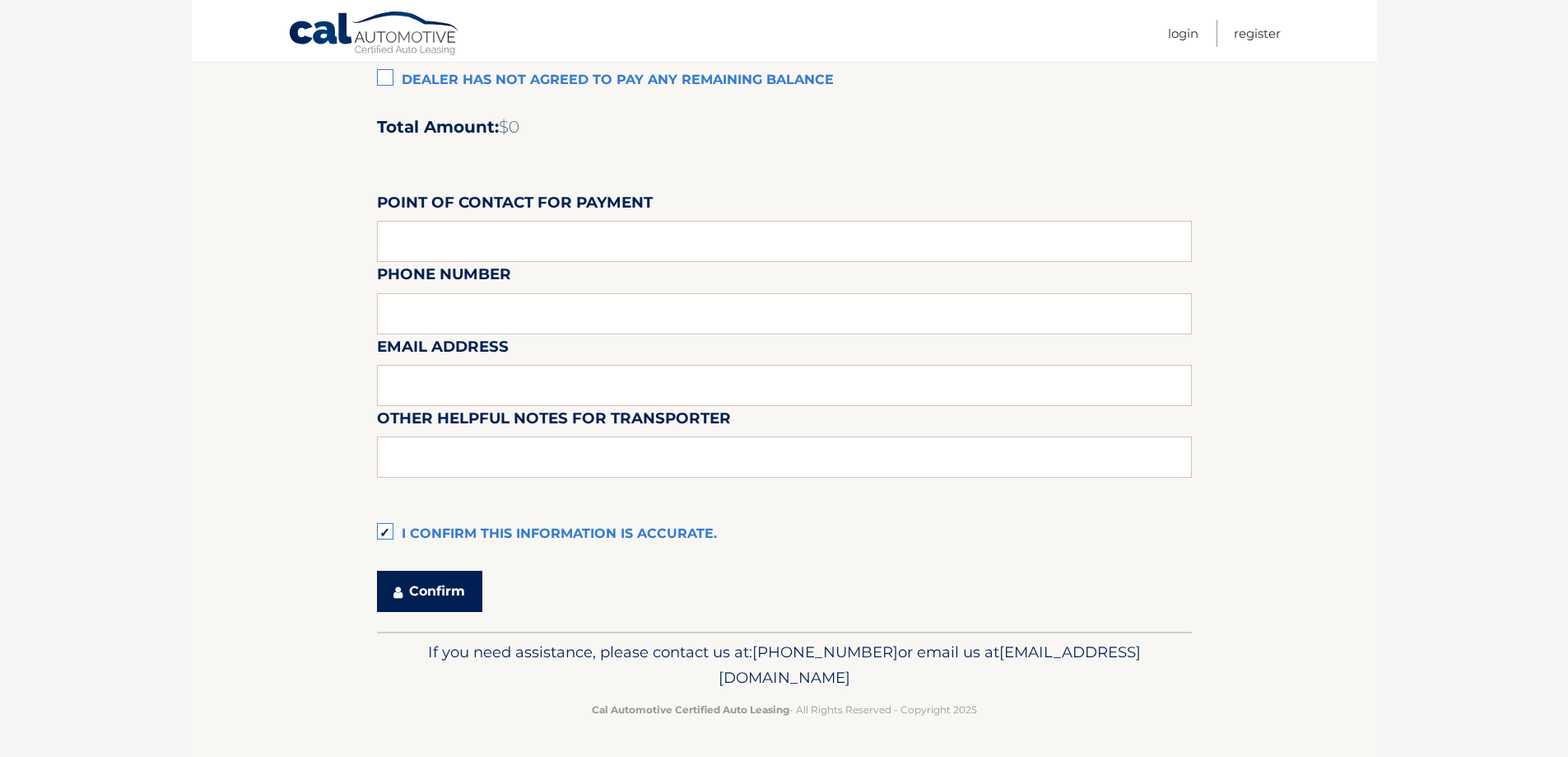
click at [470, 595] on button "Confirm" at bounding box center [429, 591] width 105 height 41
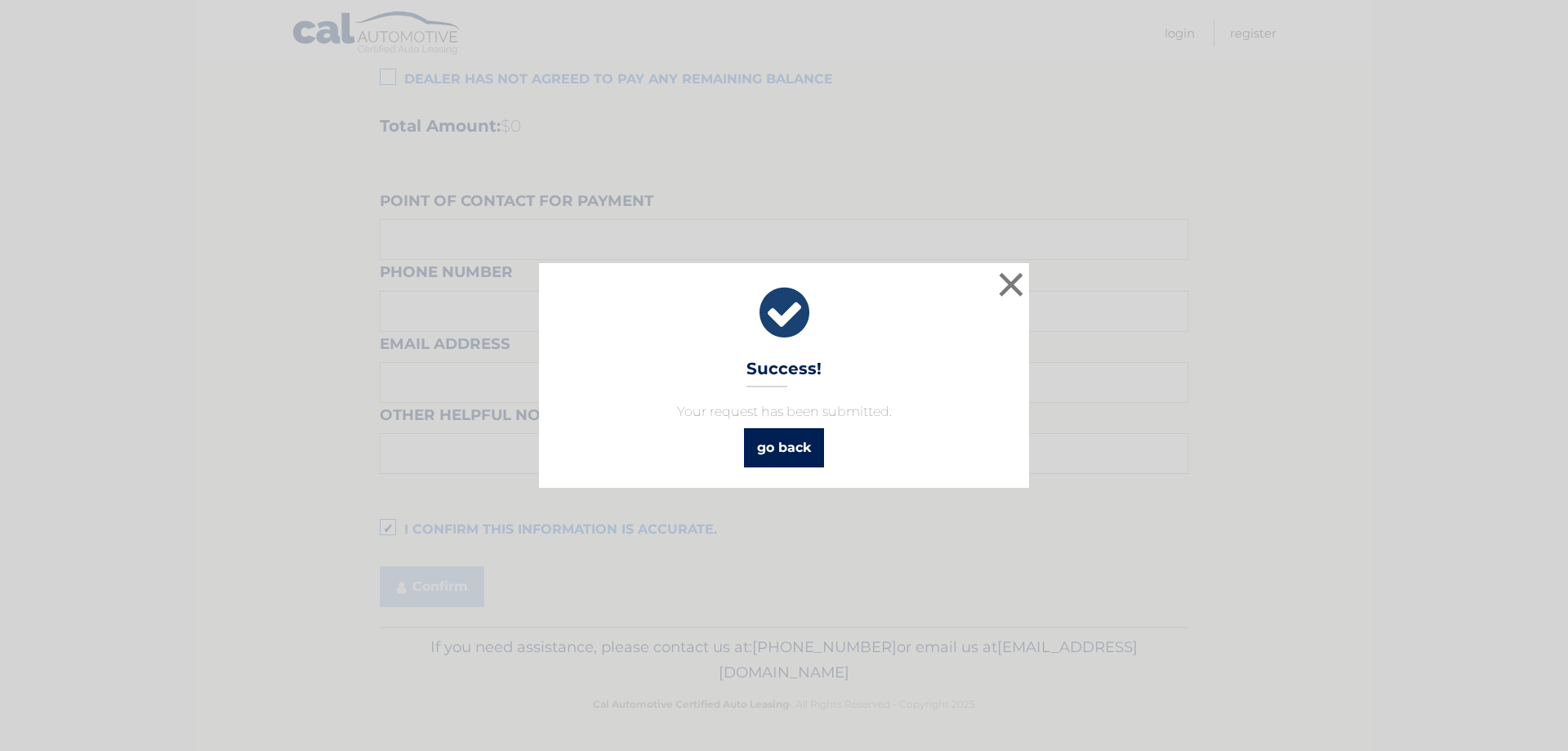
click at [794, 457] on link "go back" at bounding box center [784, 447] width 80 height 40
